Goal: Task Accomplishment & Management: Use online tool/utility

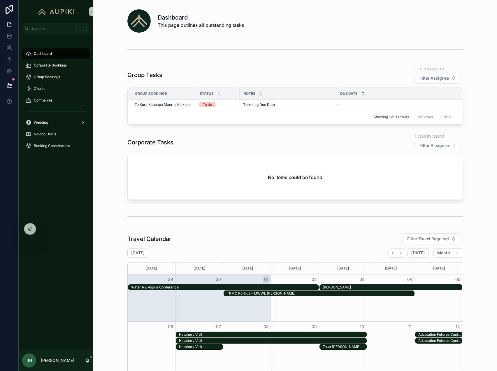
click at [51, 64] on span "Corporate Bookings" at bounding box center [50, 65] width 33 height 5
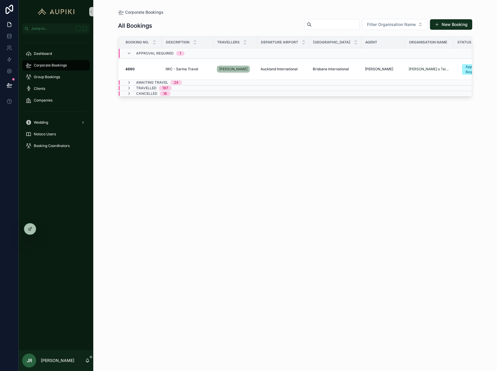
click at [159, 83] on span "Awaiting Travel" at bounding box center [152, 82] width 32 height 5
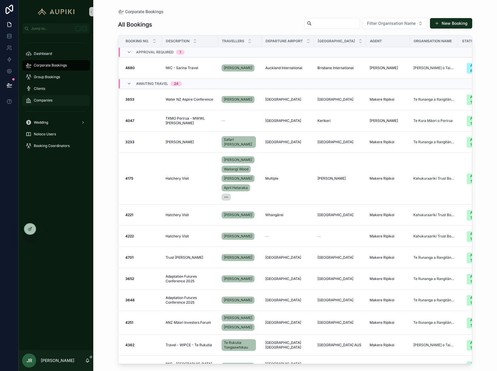
click at [42, 101] on span "Companies" at bounding box center [43, 100] width 19 height 5
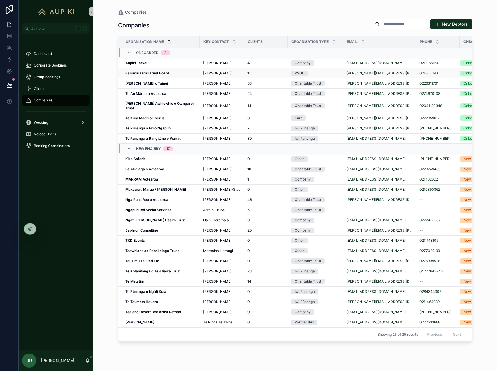
click at [162, 75] on strong "Kahukuraariki Trust Board" at bounding box center [147, 73] width 44 height 4
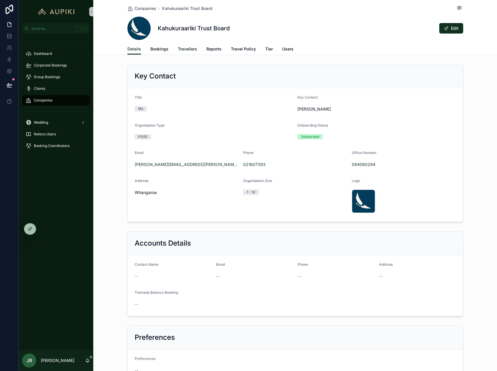
click at [193, 49] on span "Travellers" at bounding box center [187, 49] width 19 height 6
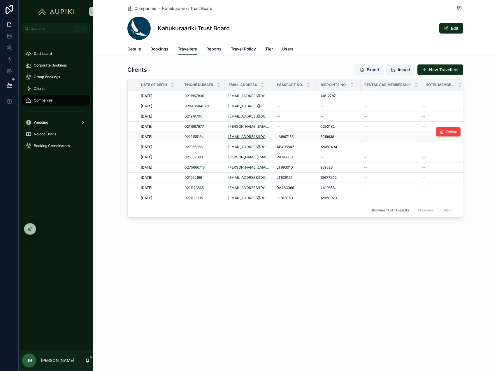
scroll to position [0, 92]
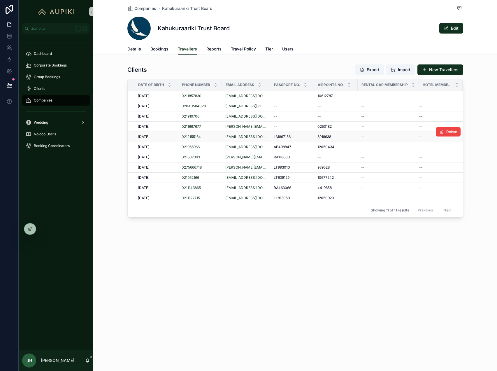
click at [351, 136] on div "8919638 8919638" at bounding box center [336, 136] width 37 height 5
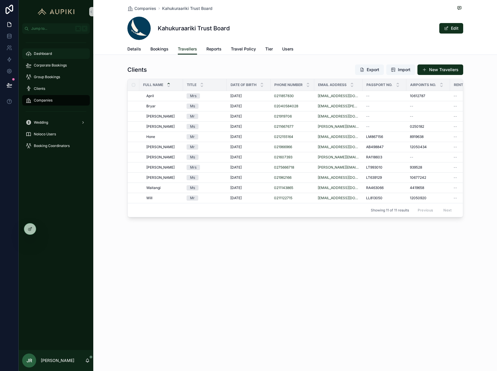
click at [48, 53] on span "Dashboard" at bounding box center [43, 53] width 18 height 5
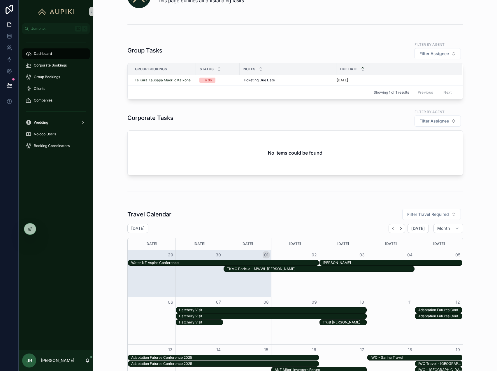
scroll to position [27, 0]
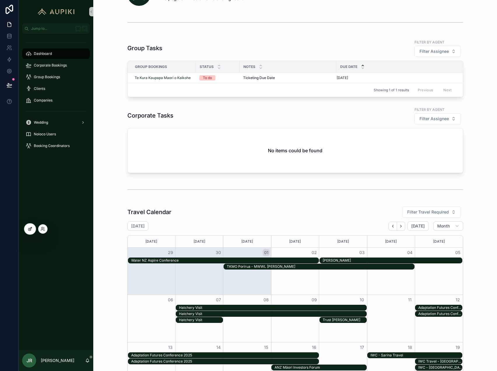
click at [29, 228] on icon at bounding box center [30, 229] width 5 height 5
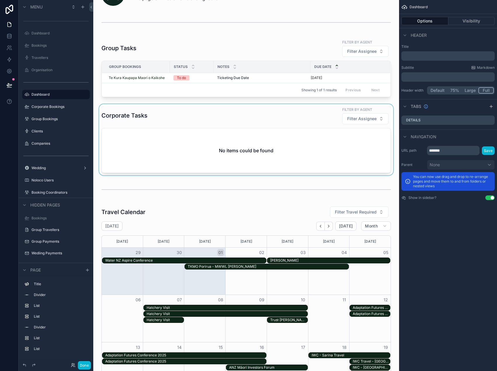
click at [168, 116] on div "scrollable content" at bounding box center [246, 139] width 297 height 71
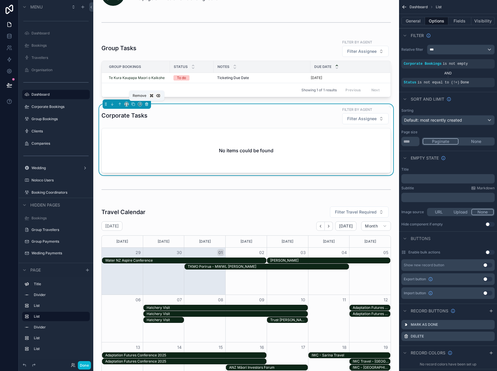
click at [147, 104] on icon "scrollable content" at bounding box center [147, 104] width 4 height 4
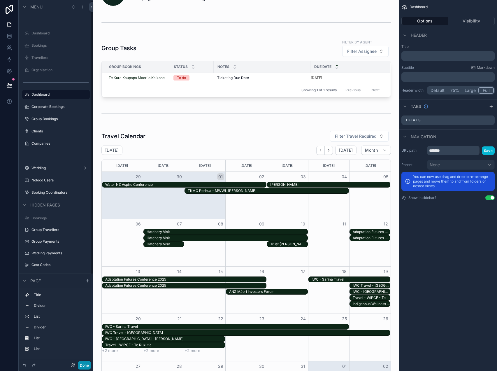
click at [83, 365] on button "Done" at bounding box center [84, 365] width 13 height 8
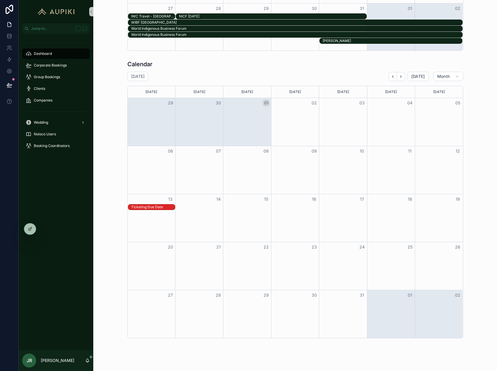
scroll to position [379, 0]
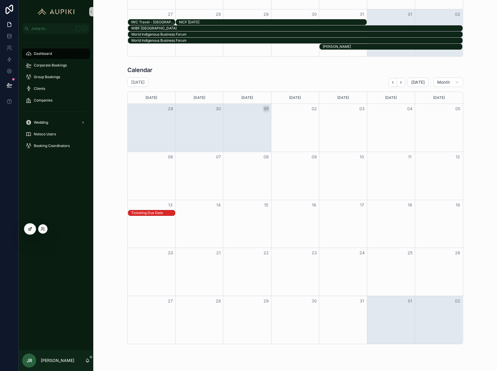
click at [29, 229] on icon at bounding box center [30, 229] width 5 height 5
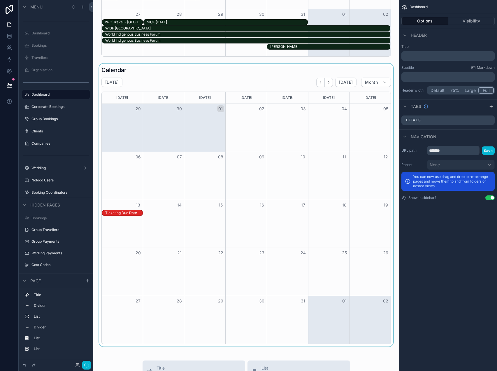
click at [193, 83] on div "scrollable content" at bounding box center [246, 205] width 297 height 283
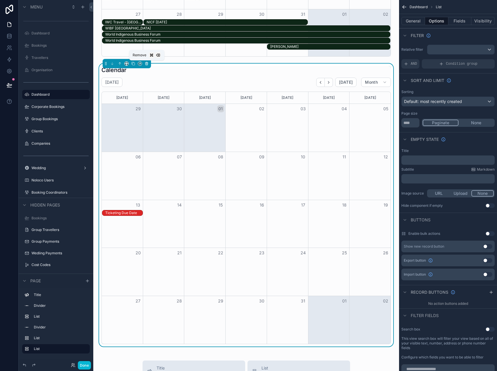
click at [148, 64] on icon "scrollable content" at bounding box center [147, 64] width 4 height 4
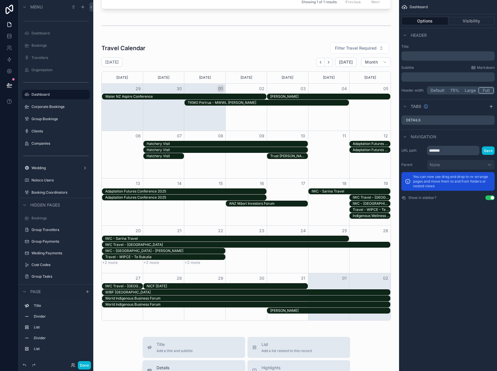
scroll to position [0, 0]
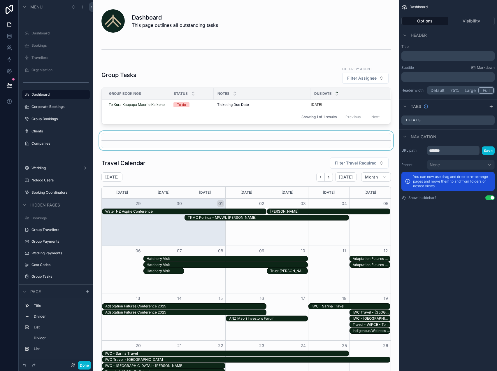
click at [161, 144] on div "scrollable content" at bounding box center [246, 140] width 297 height 19
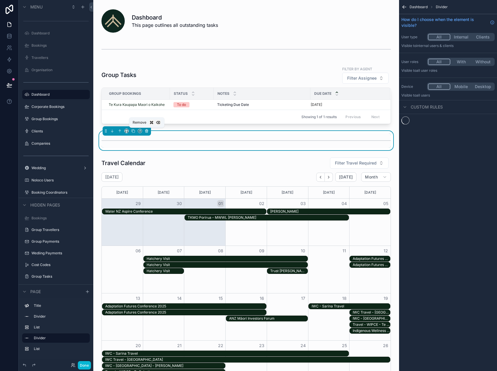
click at [147, 130] on icon "scrollable content" at bounding box center [147, 131] width 4 height 4
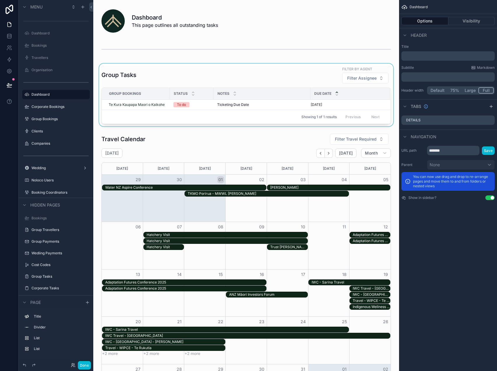
click at [210, 77] on div "scrollable content" at bounding box center [246, 95] width 297 height 63
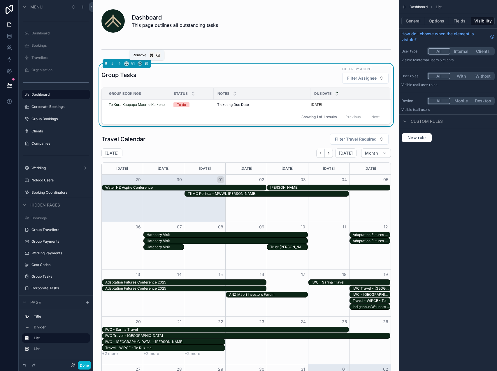
click at [146, 63] on icon "scrollable content" at bounding box center [147, 64] width 4 height 4
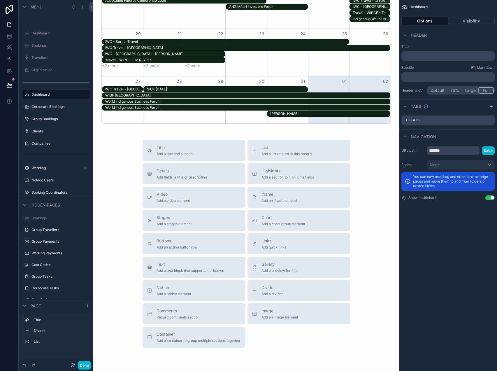
scroll to position [253, 0]
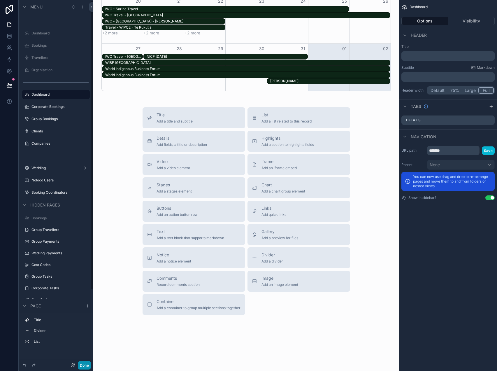
click at [83, 366] on button "Done" at bounding box center [84, 365] width 13 height 8
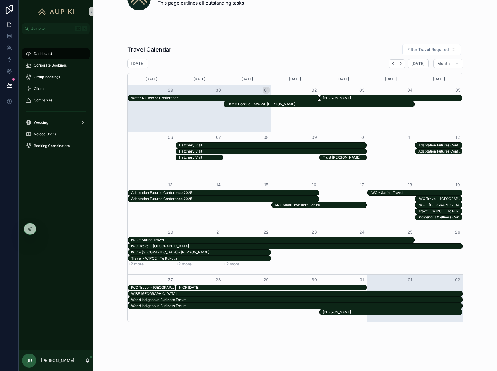
scroll to position [0, 0]
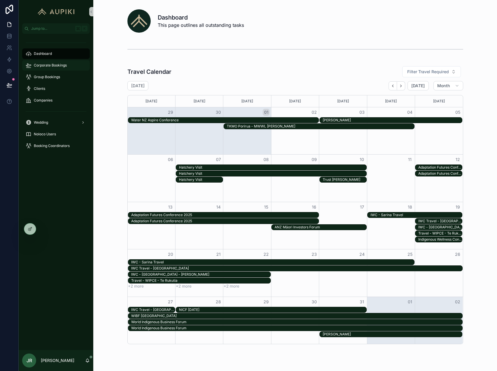
click at [48, 65] on span "Corporate Bookings" at bounding box center [50, 65] width 33 height 5
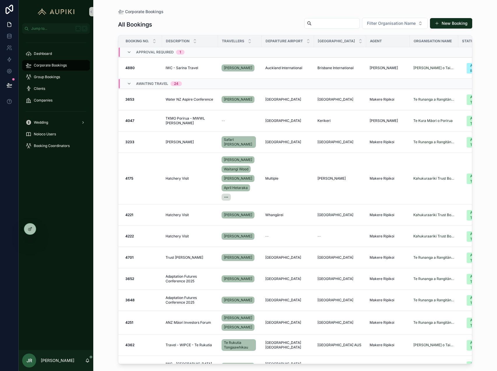
click at [54, 48] on div "Dashboard" at bounding box center [56, 54] width 75 height 12
click at [54, 53] on div "Dashboard" at bounding box center [56, 53] width 61 height 9
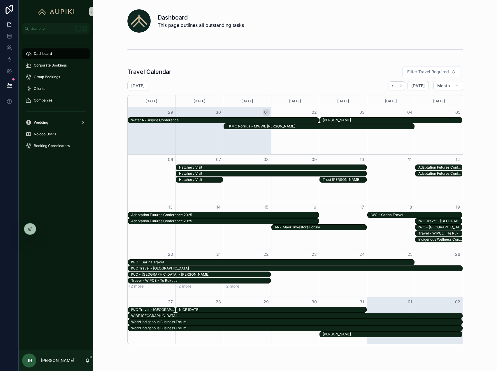
click at [300, 80] on div "Travel Calendar Filter Travel Required [DATE] [DATE] Month [DATE] [DATE] [DATE]…" at bounding box center [295, 205] width 336 height 278
click at [25, 227] on div at bounding box center [30, 228] width 12 height 11
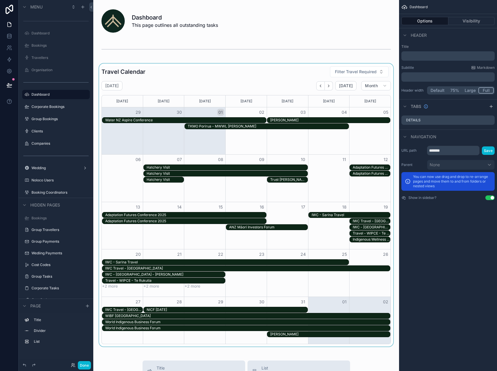
click at [254, 76] on div "scrollable content" at bounding box center [246, 205] width 297 height 283
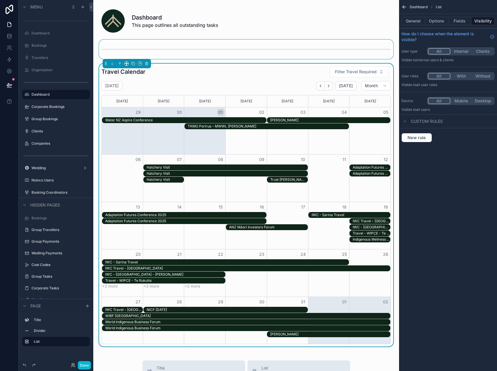
click at [342, 47] on div "scrollable content" at bounding box center [246, 49] width 297 height 19
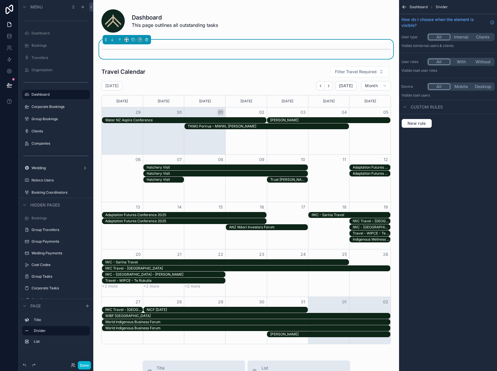
click at [394, 59] on div "Dashboard This page outlines all outstanding tasks Travel Calendar Filter Trave…" at bounding box center [246, 307] width 306 height 615
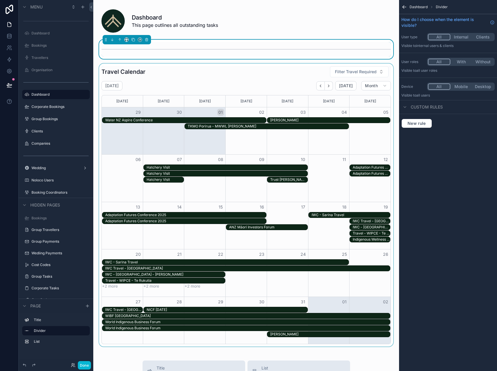
click at [272, 76] on div "scrollable content" at bounding box center [246, 205] width 297 height 283
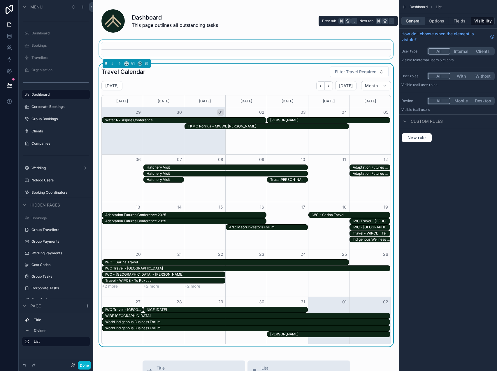
click at [410, 20] on button "General" at bounding box center [414, 21] width 24 height 8
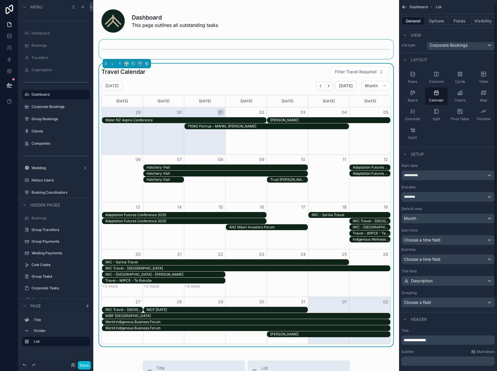
scroll to position [97, 0]
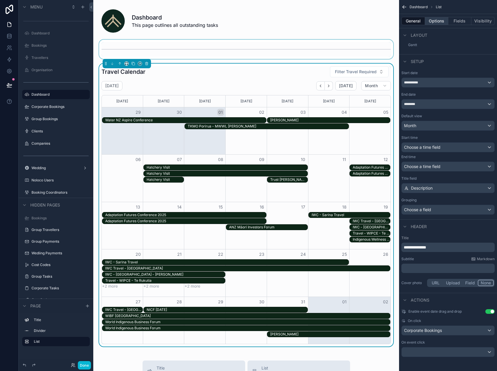
click at [430, 19] on button "Options" at bounding box center [436, 21] width 23 height 8
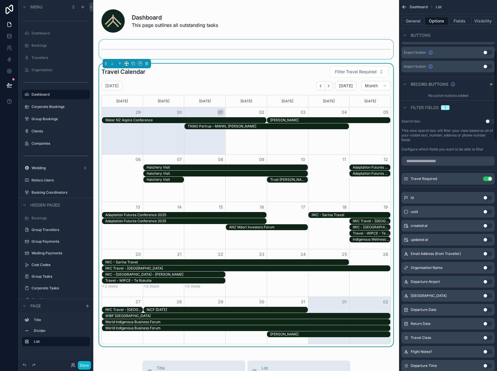
scroll to position [0, 0]
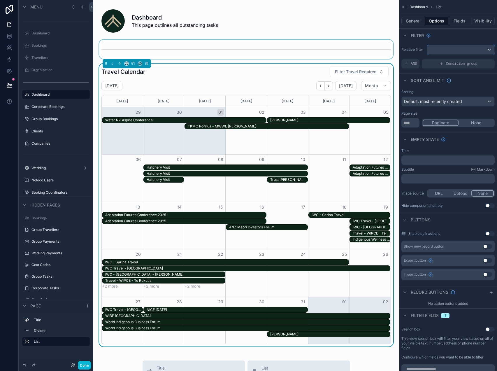
click at [449, 50] on div "scrollable content" at bounding box center [461, 49] width 67 height 9
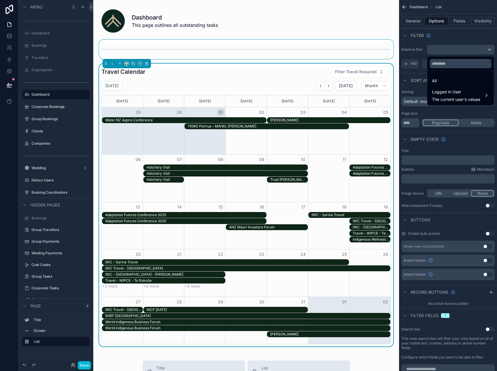
click at [449, 50] on div "scrollable content" at bounding box center [248, 185] width 497 height 371
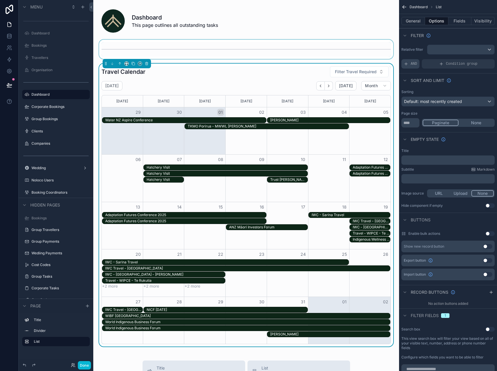
click at [419, 64] on div "AND" at bounding box center [411, 63] width 18 height 9
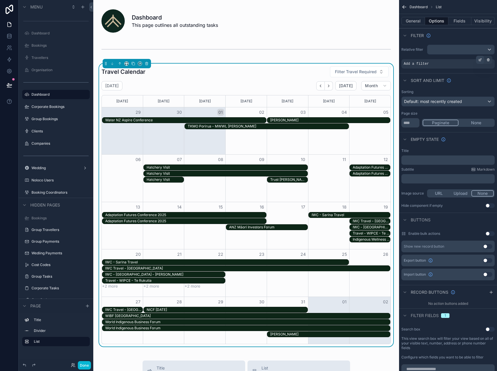
click at [481, 61] on icon "scrollable content" at bounding box center [480, 60] width 2 height 2
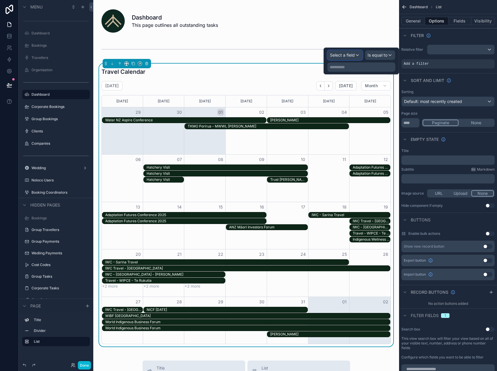
click at [350, 55] on span "Select a field" at bounding box center [342, 55] width 25 height 5
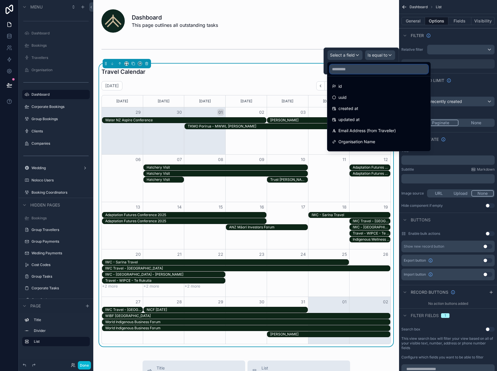
click at [367, 67] on input "text" at bounding box center [379, 68] width 99 height 9
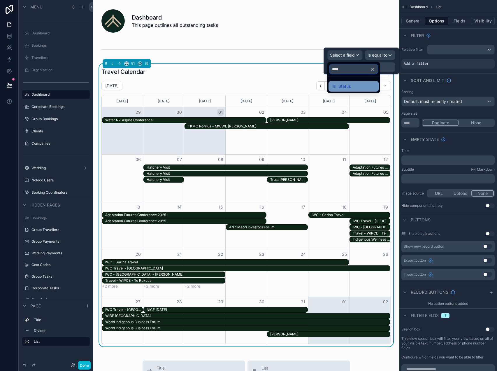
type input "****"
click at [358, 88] on div "Status" at bounding box center [353, 86] width 43 height 7
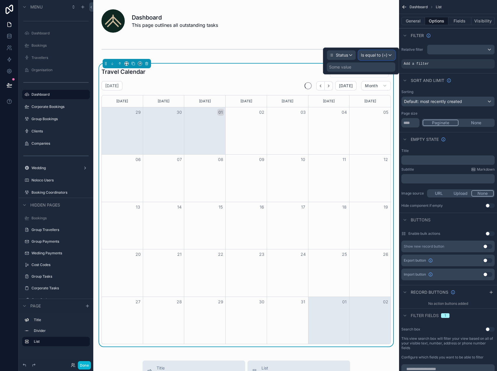
click at [375, 57] on span "Is equal to (=)" at bounding box center [374, 55] width 27 height 6
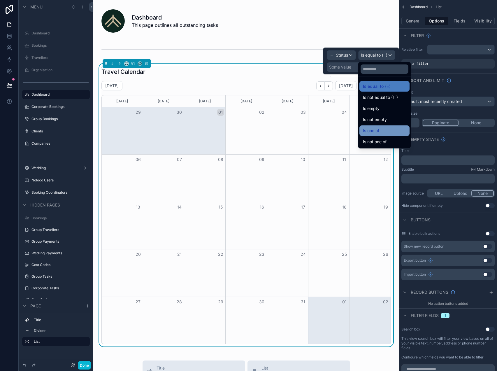
click at [371, 133] on span "Is one of" at bounding box center [371, 130] width 16 height 7
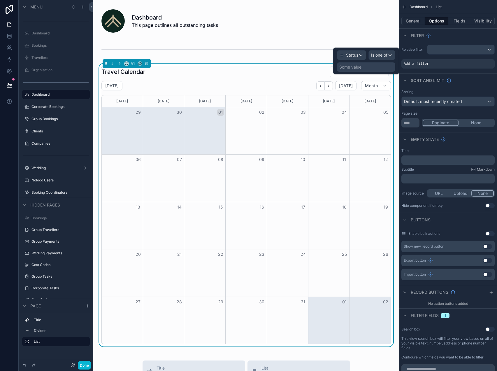
click at [368, 68] on div "Some value" at bounding box center [366, 66] width 58 height 9
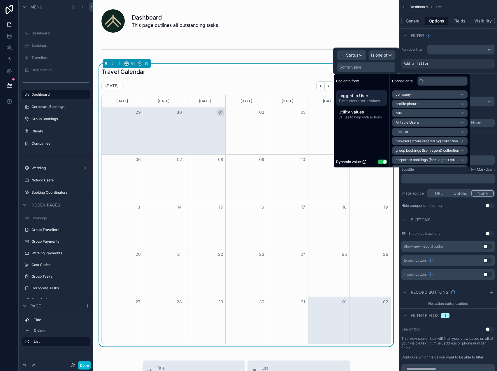
click at [382, 162] on button "Use setting" at bounding box center [382, 162] width 9 height 5
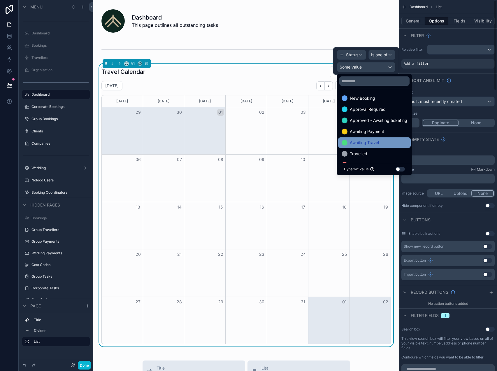
click at [382, 138] on div "Awaiting Travel" at bounding box center [374, 142] width 73 height 11
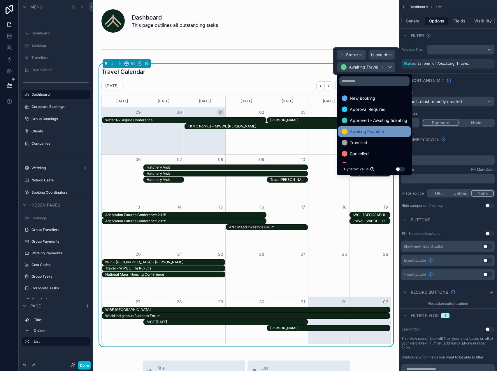
click at [382, 131] on span "Awaiting Payment" at bounding box center [367, 131] width 34 height 7
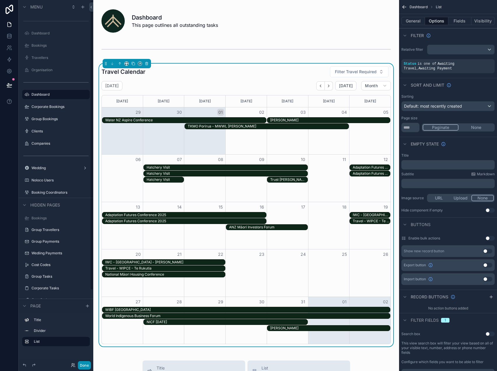
click at [81, 364] on button "Done" at bounding box center [84, 365] width 13 height 8
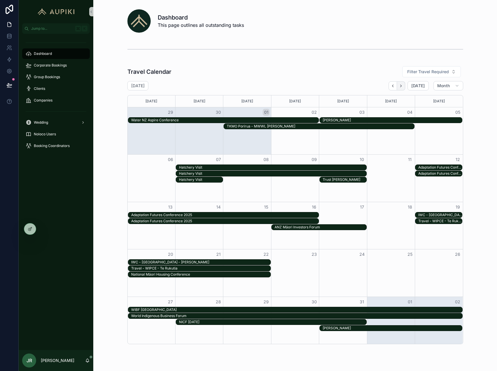
click at [403, 85] on icon "Next" at bounding box center [401, 86] width 4 height 4
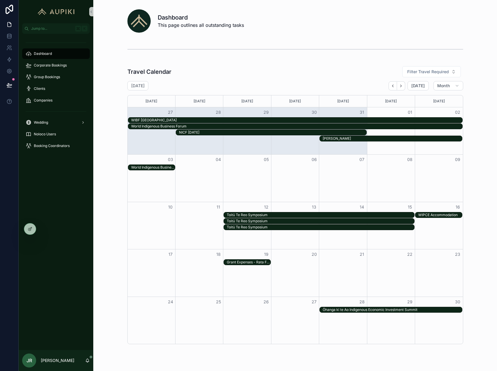
click at [403, 85] on icon "Next" at bounding box center [401, 86] width 4 height 4
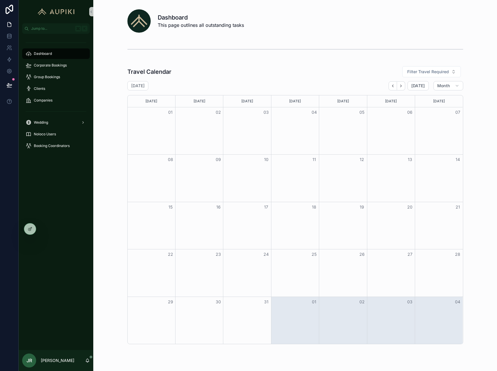
click at [403, 85] on icon "Next" at bounding box center [401, 86] width 4 height 4
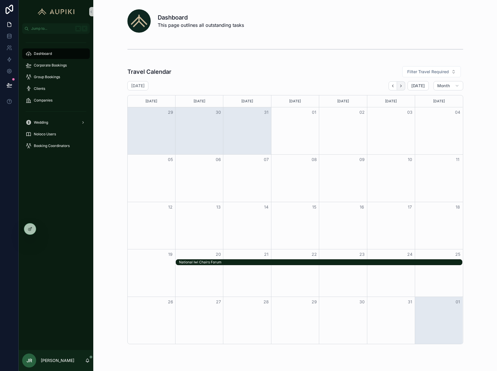
click at [400, 87] on icon "Next" at bounding box center [401, 86] width 4 height 4
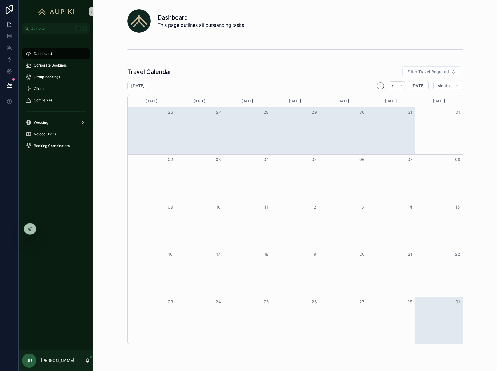
click at [400, 87] on icon "Next" at bounding box center [401, 86] width 4 height 4
